Goal: Communication & Community: Participate in discussion

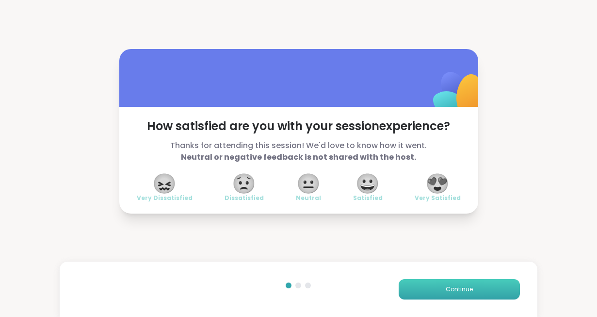
click at [460, 287] on span "Continue" at bounding box center [458, 289] width 27 height 9
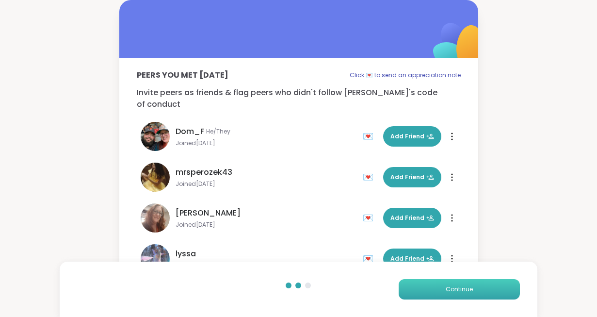
click at [460, 287] on span "Continue" at bounding box center [458, 289] width 27 height 9
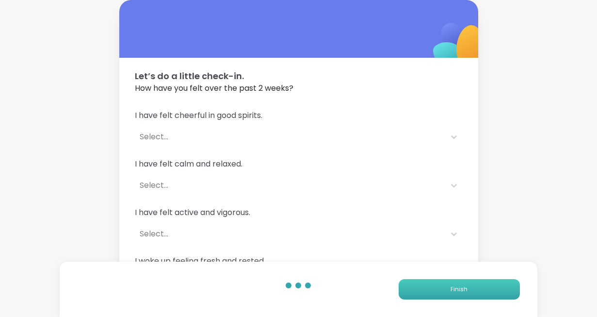
click at [460, 287] on span "Finish" at bounding box center [458, 289] width 17 height 9
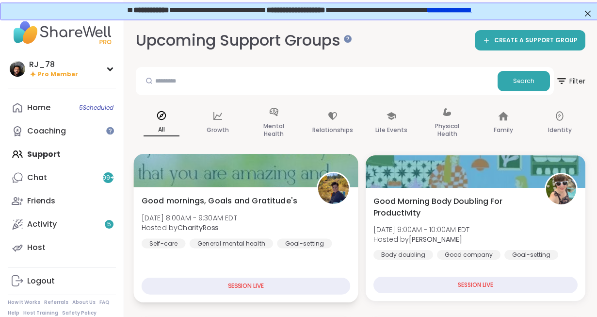
click at [241, 256] on div "Good mornings, Goals and Gratitude's [DATE] 8:00AM - 9:30AM EDT Hosted by Chari…" at bounding box center [245, 244] width 224 height 115
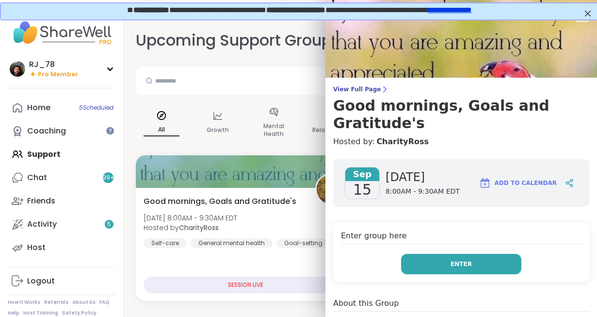
click at [475, 254] on button "Enter" at bounding box center [461, 264] width 120 height 20
click at [462, 254] on button "Enter" at bounding box center [461, 264] width 120 height 20
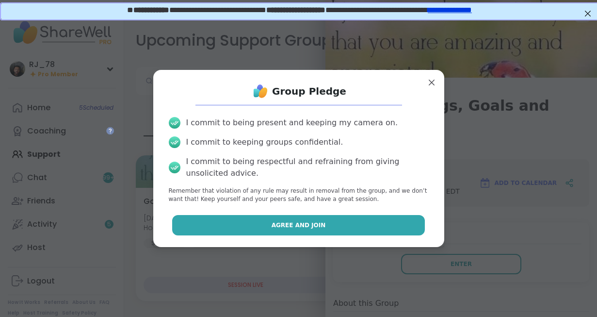
click at [319, 227] on span "Agree and Join" at bounding box center [298, 225] width 54 height 9
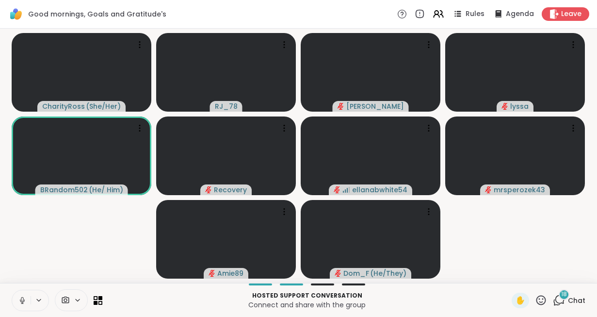
click at [19, 298] on icon at bounding box center [22, 300] width 9 height 9
click at [67, 295] on icon at bounding box center [65, 299] width 9 height 9
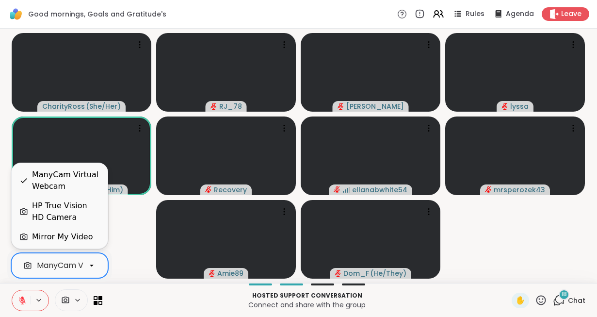
click at [70, 265] on div "ManyCam Virtual Webcam" at bounding box center [88, 265] width 103 height 12
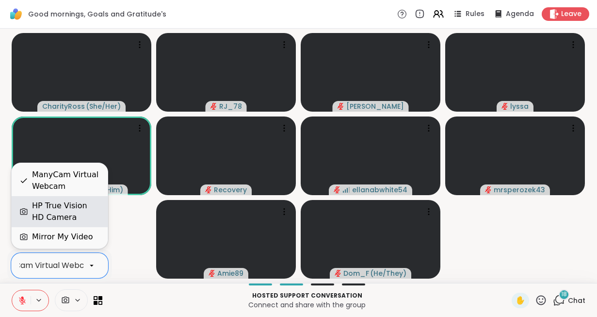
click at [63, 209] on div "HP True Vision HD Camera" at bounding box center [66, 211] width 68 height 23
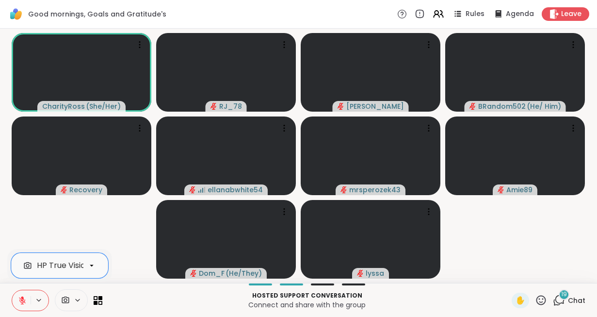
click at [18, 300] on icon at bounding box center [22, 300] width 9 height 9
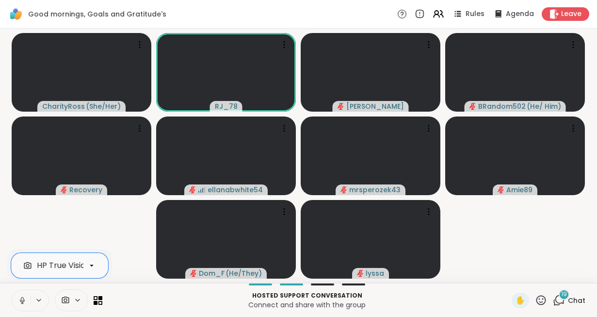
click at [18, 300] on icon at bounding box center [22, 300] width 9 height 9
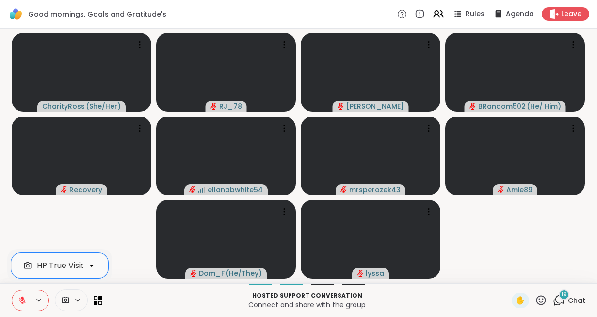
click at [18, 300] on icon at bounding box center [22, 300] width 9 height 9
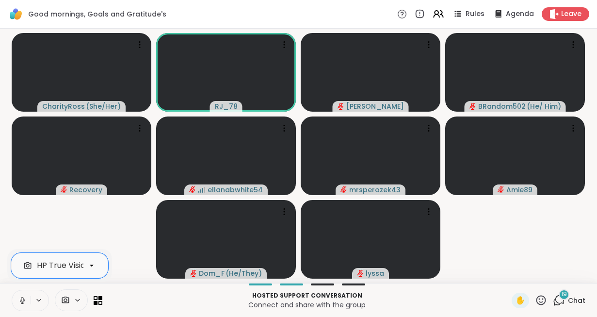
click at [18, 300] on icon at bounding box center [22, 300] width 9 height 9
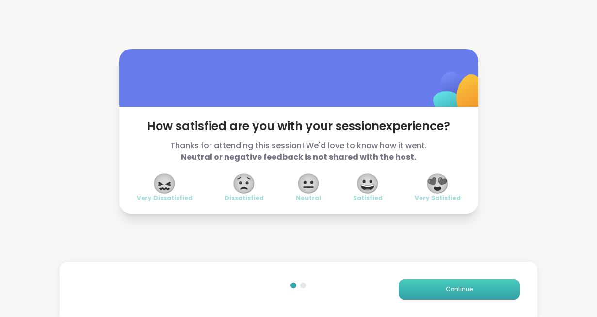
click at [445, 294] on button "Continue" at bounding box center [458, 289] width 121 height 20
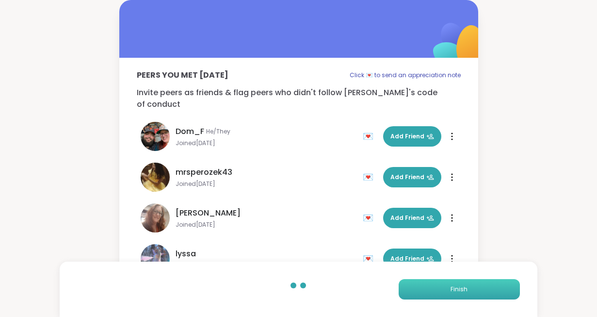
click at [445, 294] on button "Finish" at bounding box center [458, 289] width 121 height 20
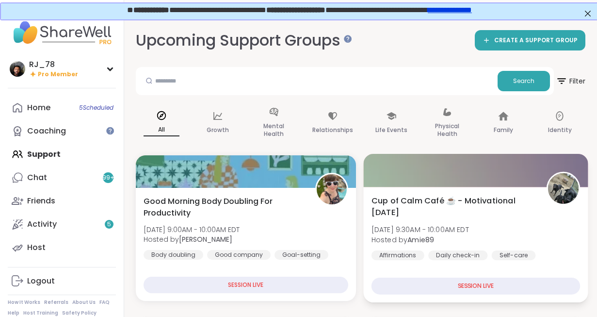
click at [429, 206] on span "Cup of Calm Café ☕️ - Motivational [DATE]" at bounding box center [453, 206] width 164 height 24
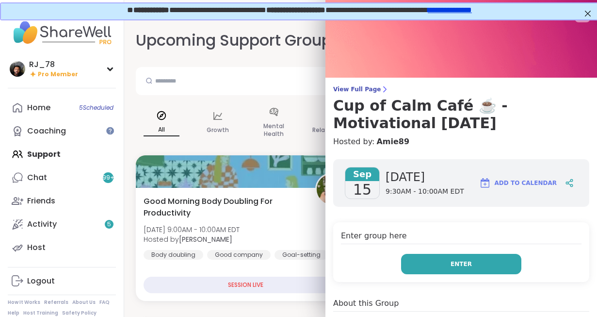
click at [459, 262] on span "Enter" at bounding box center [460, 263] width 21 height 9
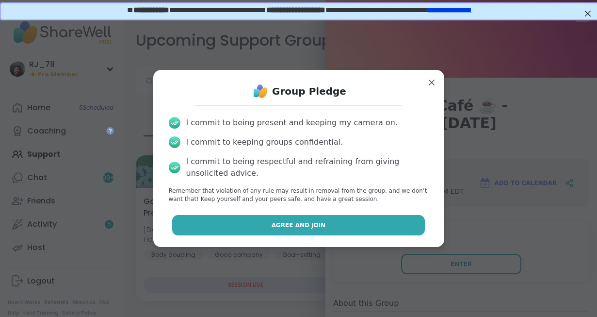
click at [348, 226] on button "Agree and Join" at bounding box center [298, 225] width 253 height 20
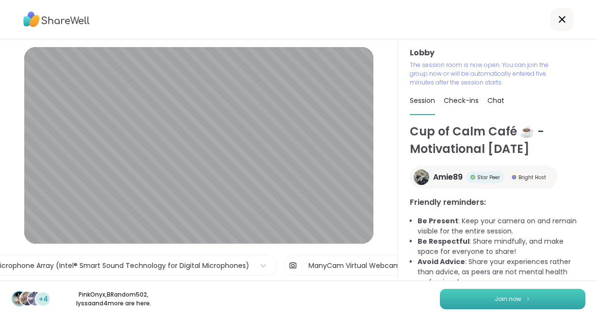
click at [534, 299] on button "Join now" at bounding box center [512, 298] width 145 height 20
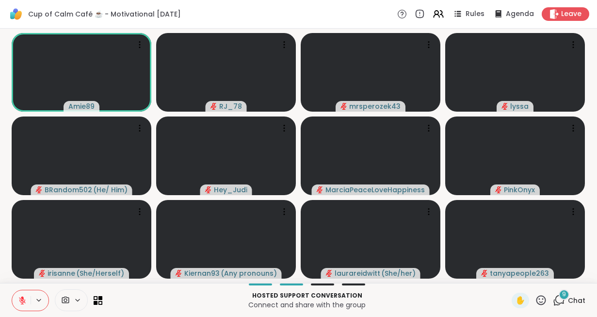
click at [17, 301] on button at bounding box center [21, 300] width 18 height 20
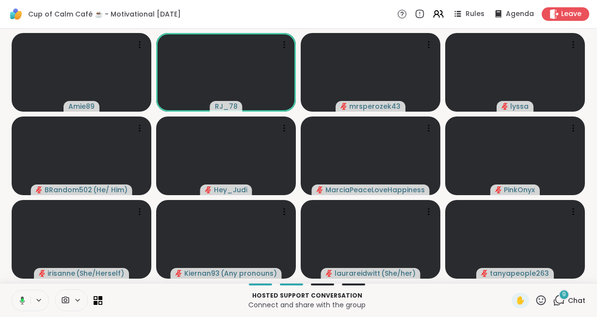
click at [78, 300] on icon at bounding box center [78, 300] width 8 height 8
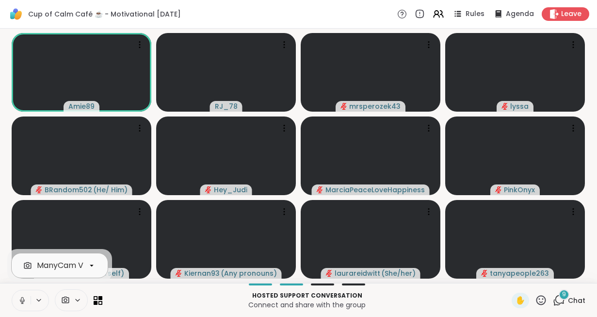
click at [77, 266] on div "ManyCam Virtual Webcam" at bounding box center [88, 265] width 103 height 12
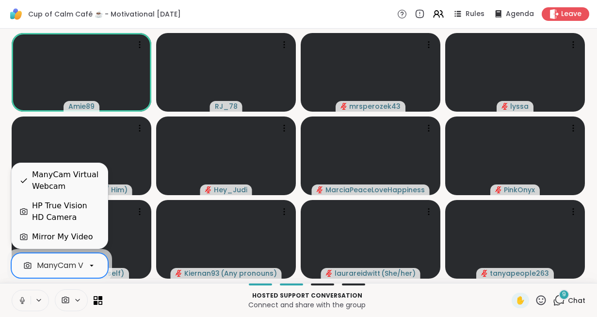
scroll to position [0, 43]
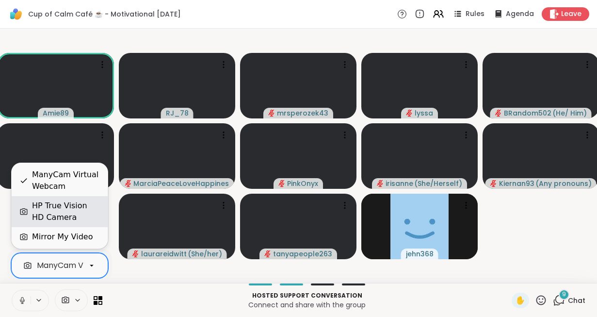
click at [54, 210] on div "HP True Vision HD Camera" at bounding box center [66, 211] width 68 height 23
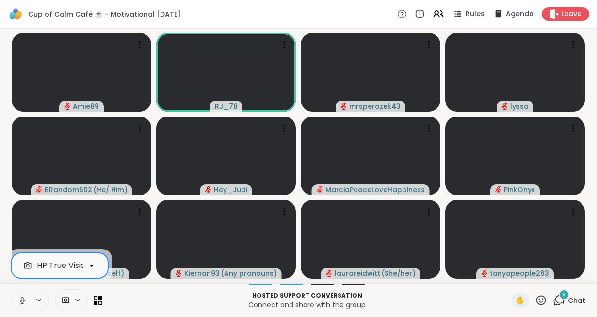
click at [23, 301] on icon at bounding box center [22, 300] width 9 height 9
